Goal: Complete application form

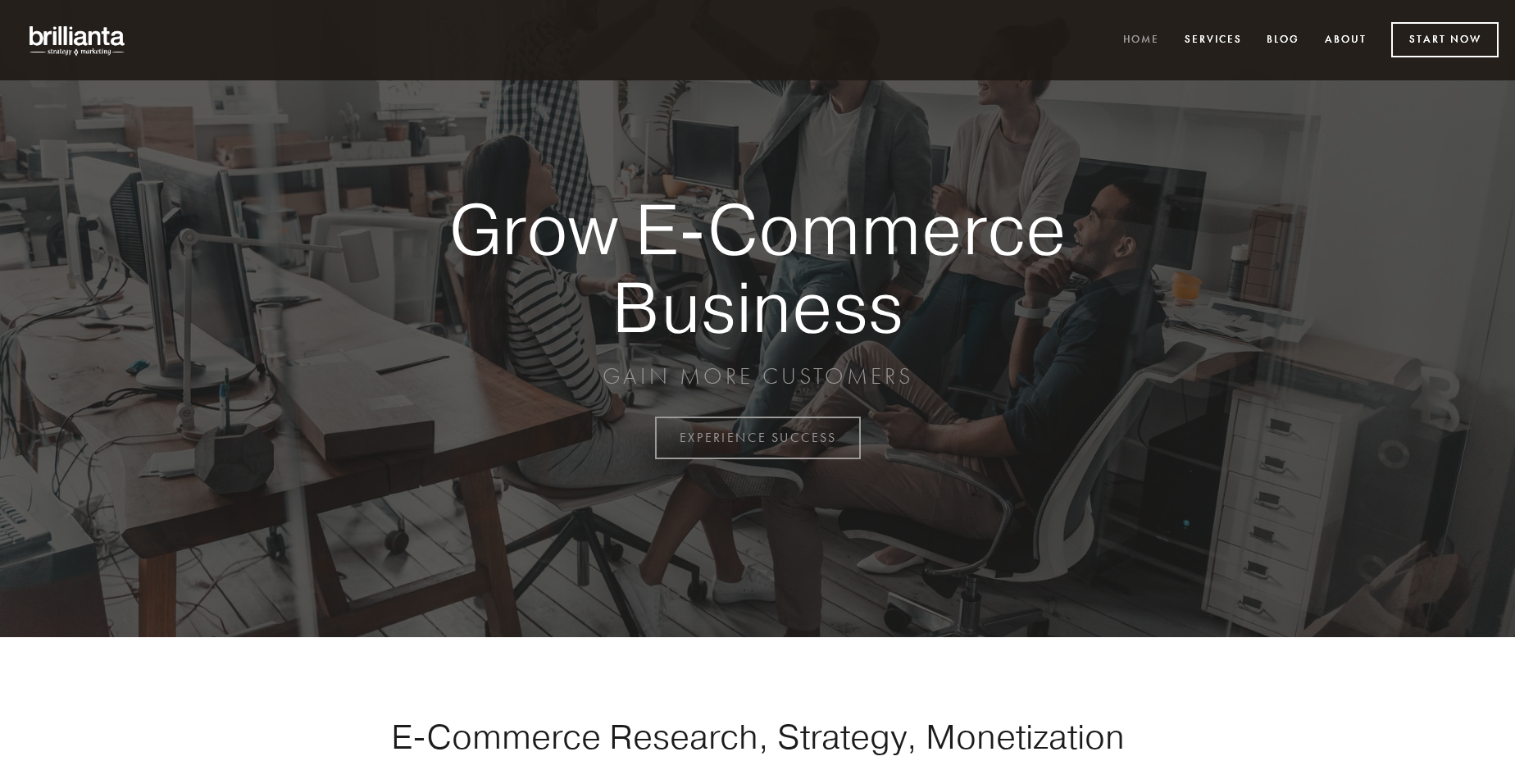
scroll to position [4298, 0]
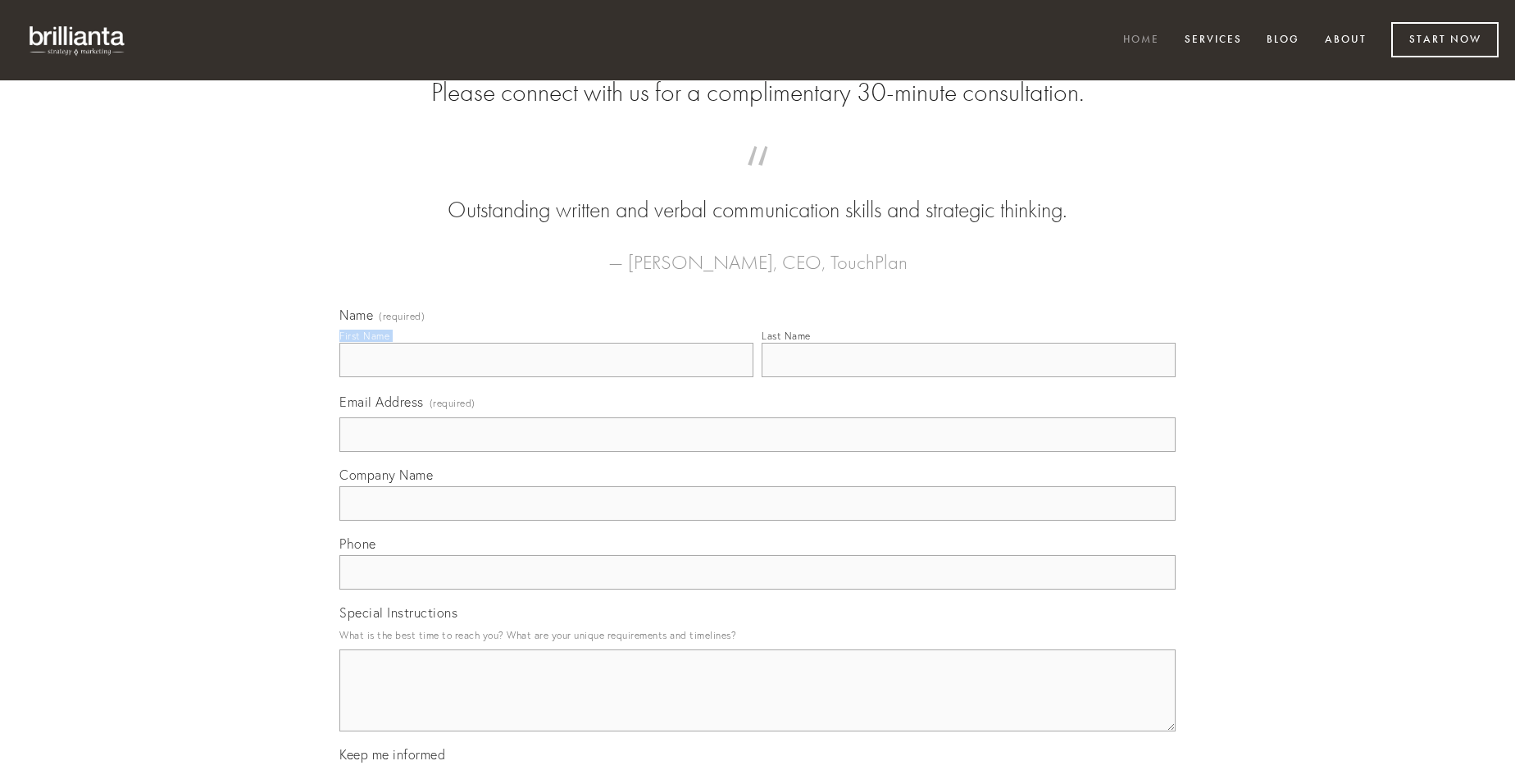
type input "[PERSON_NAME]"
click at [968, 377] on input "Last Name" at bounding box center [969, 360] width 414 height 34
type input "[PERSON_NAME]"
click at [758, 452] on input "Email Address (required)" at bounding box center [757, 434] width 836 height 34
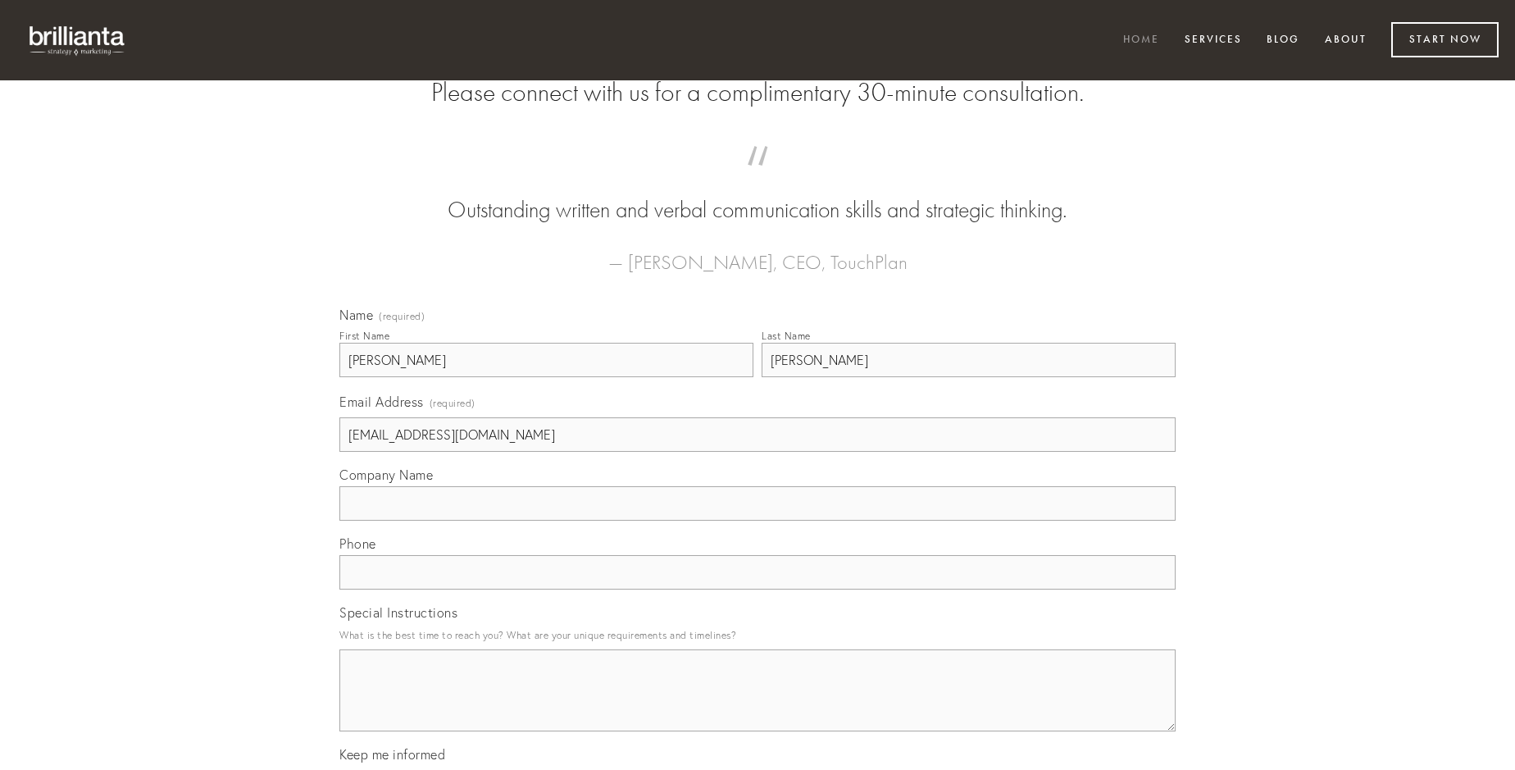
type input "[EMAIL_ADDRESS][DOMAIN_NAME]"
click at [758, 521] on input "Company Name" at bounding box center [757, 503] width 836 height 34
type input "culpo"
click at [758, 590] on input "text" at bounding box center [757, 572] width 836 height 34
click at [758, 705] on textarea "Special Instructions" at bounding box center [757, 690] width 836 height 82
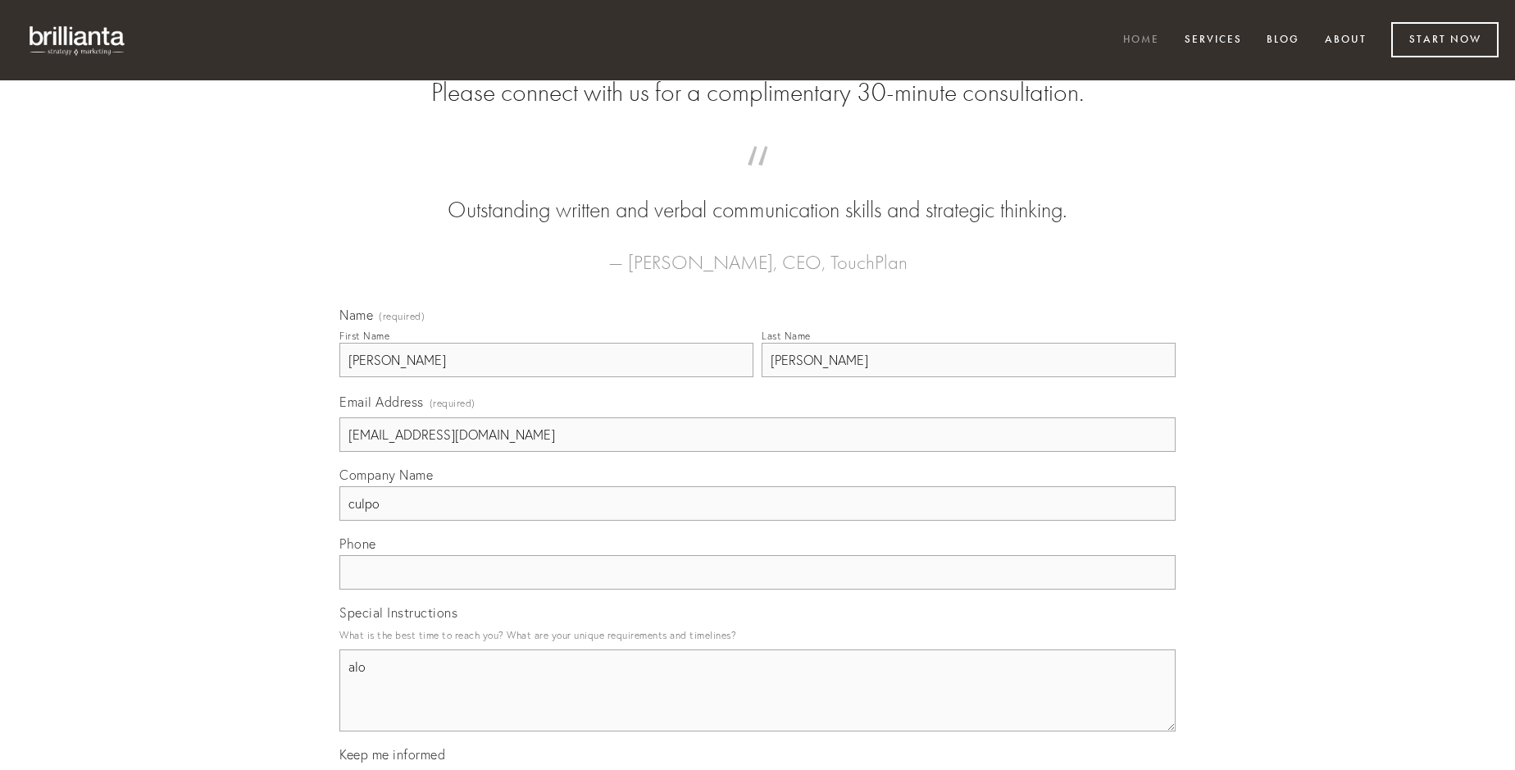
type textarea "alo"
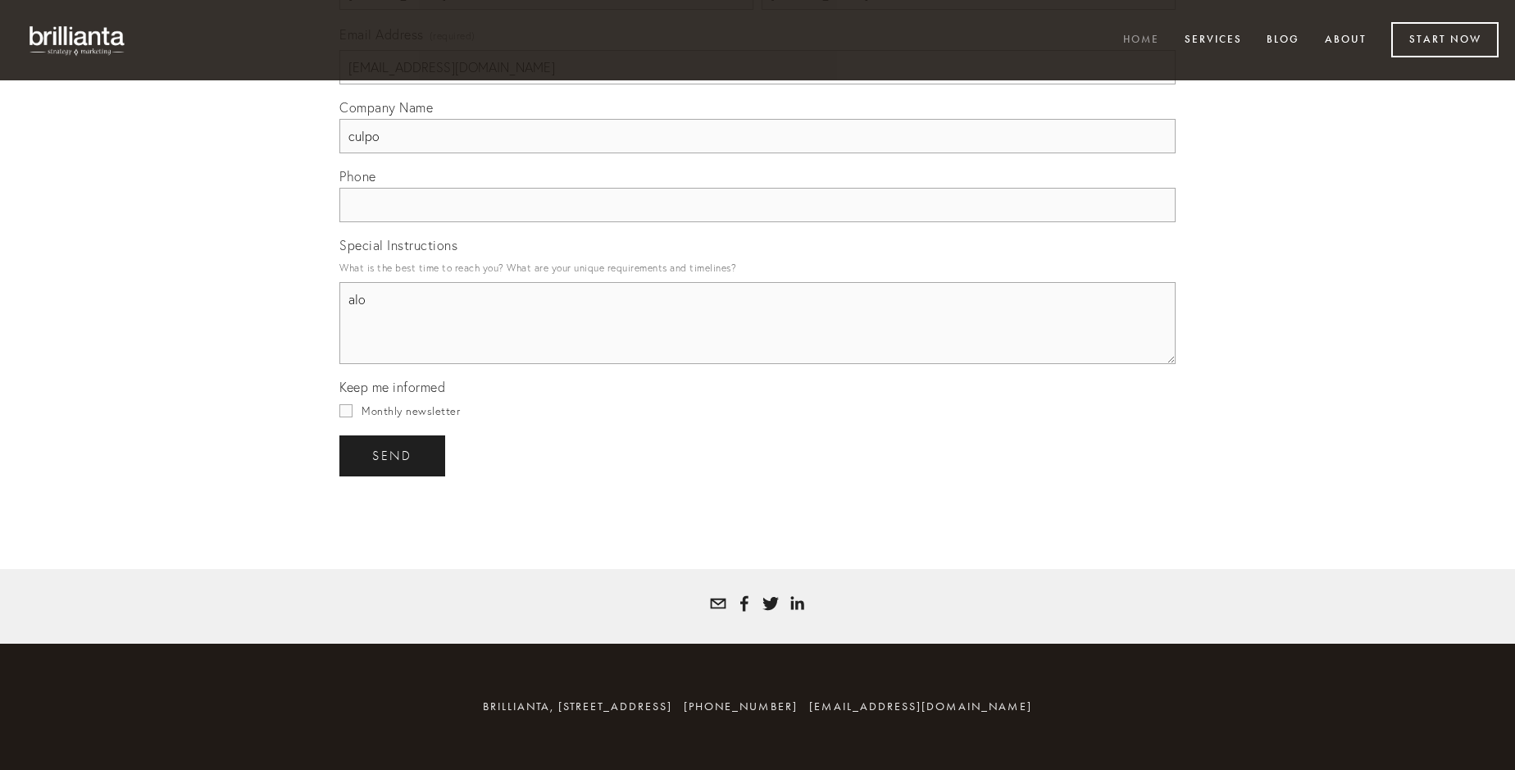
click at [394, 455] on span "send" at bounding box center [392, 456] width 40 height 15
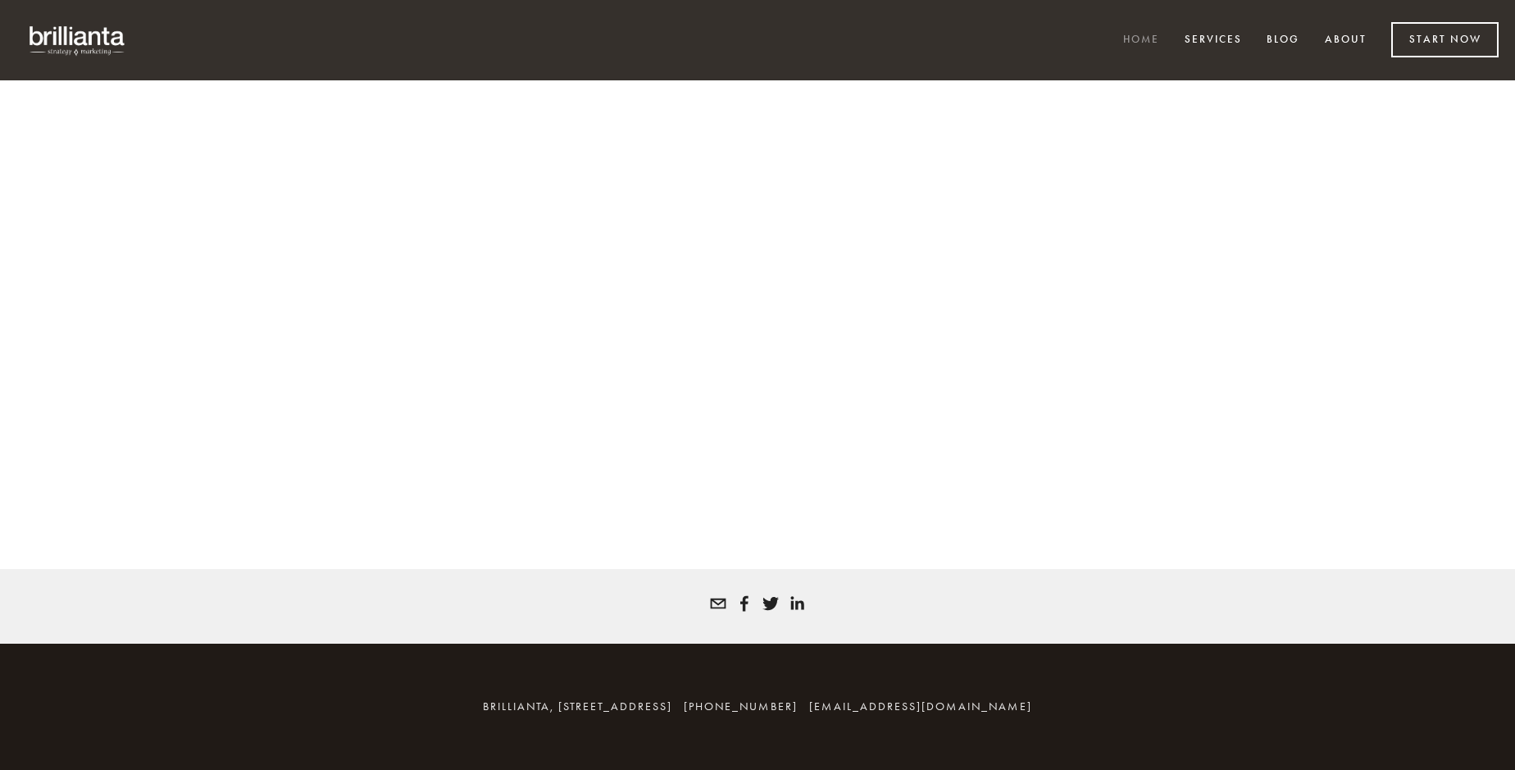
scroll to position [4276, 0]
